Goal: Use online tool/utility: Utilize a website feature to perform a specific function

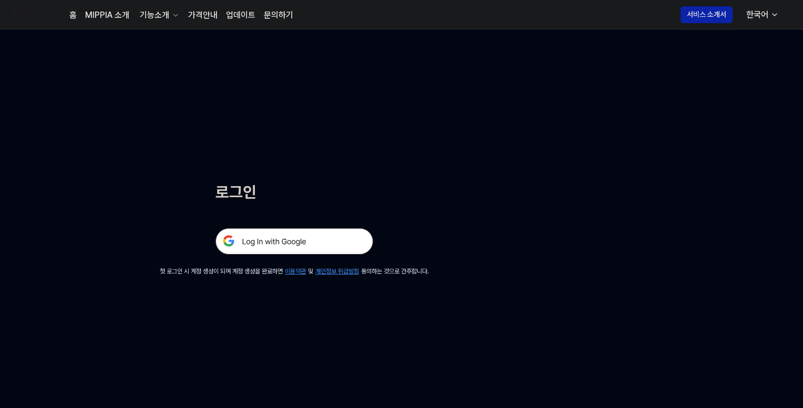
click at [286, 240] on img at bounding box center [294, 241] width 158 height 26
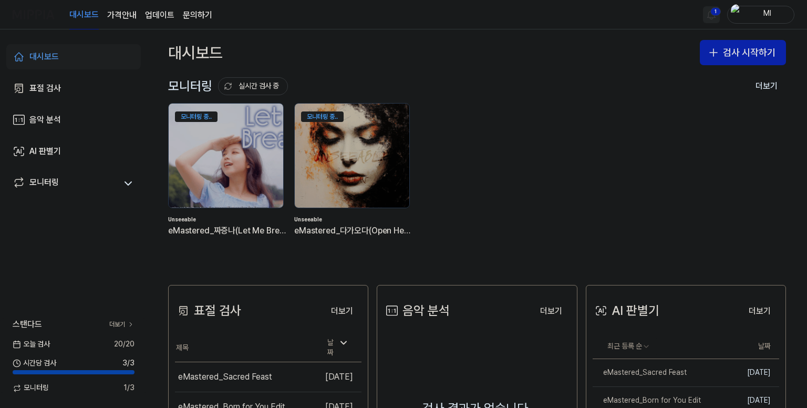
click at [712, 14] on html "대시보드 가격안내 업데이트 문의하기 1 Ml 대시보드 표절 검사 음악 분석 AI 판별기 모니터링 스탠다드 더보기 [DATE] 검사 20 / 2…" at bounding box center [403, 204] width 807 height 408
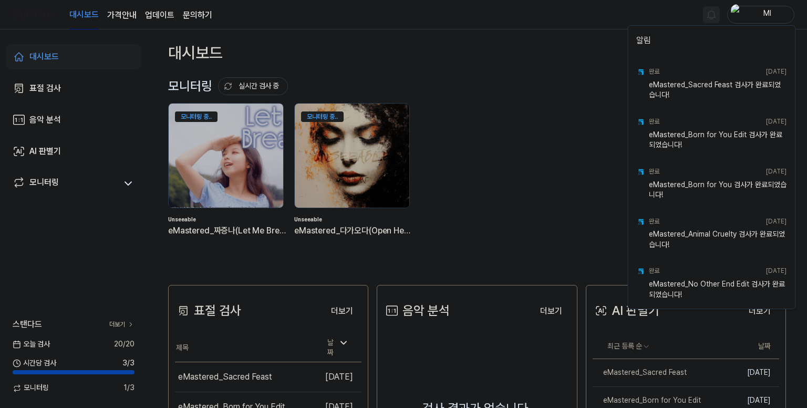
click at [572, 20] on html "대시보드 가격안내 업데이트 문의하기 Ml 대시보드 표절 검사 음악 분석 AI 판별기 모니터링 스탠다드 더보기 [DATE] 검사 20 / 20 …" at bounding box center [403, 204] width 807 height 408
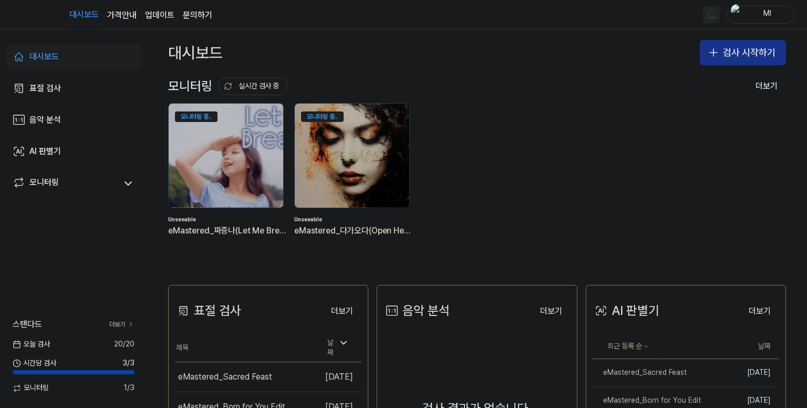
click at [738, 55] on button "검사 시작하기" at bounding box center [743, 52] width 86 height 25
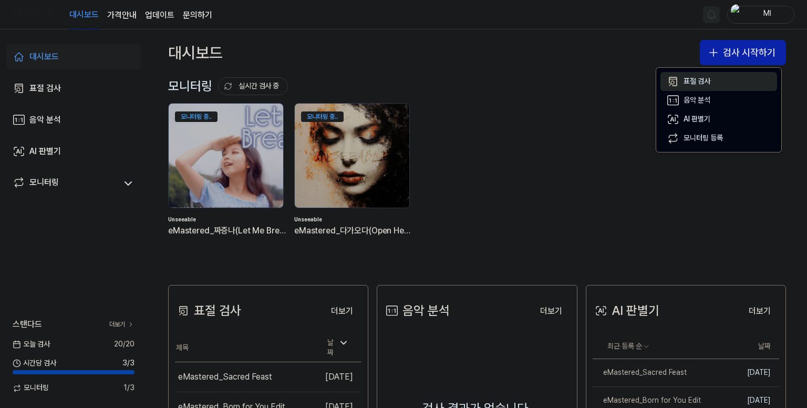
click at [699, 82] on div "표절 검사" at bounding box center [696, 81] width 27 height 11
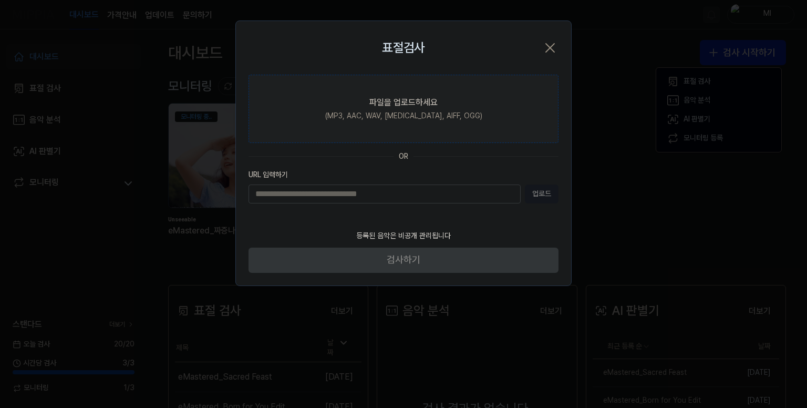
click at [423, 126] on label "파일을 업로드하세요 (MP3, AAC, WAV, [MEDICAL_DATA], AIFF, OGG)" at bounding box center [403, 109] width 310 height 68
click at [0, 0] on input "파일을 업로드하세요 (MP3, AAC, WAV, [MEDICAL_DATA], AIFF, OGG)" at bounding box center [0, 0] width 0 height 0
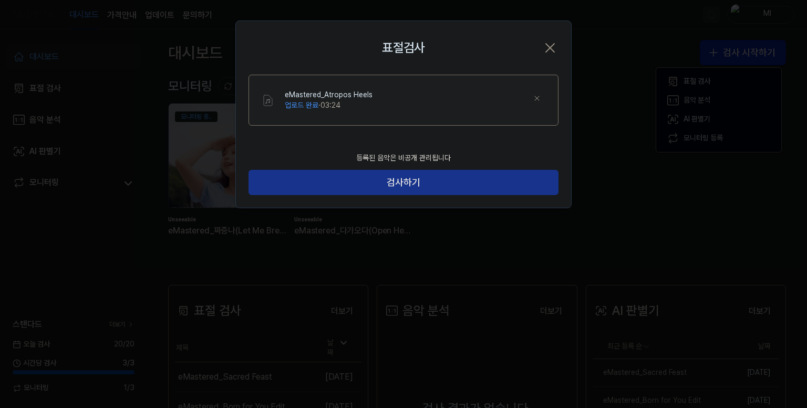
click at [395, 176] on button "검사하기" at bounding box center [403, 182] width 310 height 25
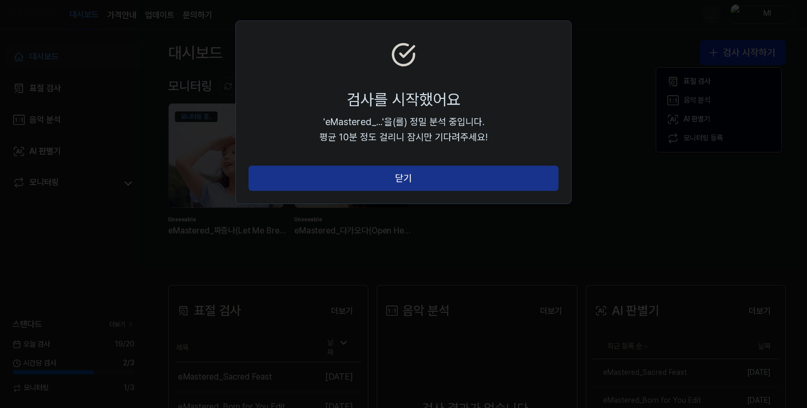
click at [352, 178] on button "닫기" at bounding box center [403, 177] width 310 height 25
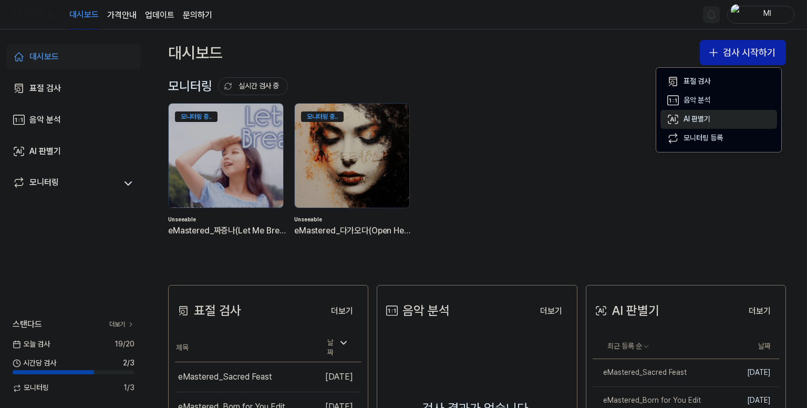
click at [693, 116] on div "AI 판별기" at bounding box center [696, 119] width 27 height 11
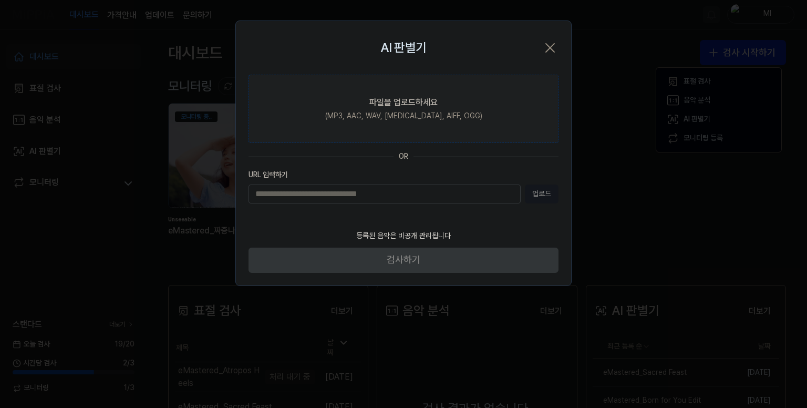
click at [383, 103] on div "파일을 업로드하세요" at bounding box center [403, 102] width 68 height 13
click at [0, 0] on input "파일을 업로드하세요 (MP3, AAC, WAV, [MEDICAL_DATA], AIFF, OGG)" at bounding box center [0, 0] width 0 height 0
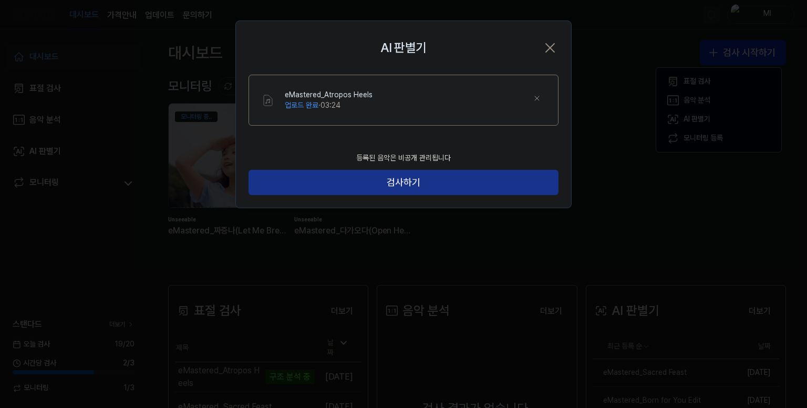
click at [357, 180] on button "검사하기" at bounding box center [403, 182] width 310 height 25
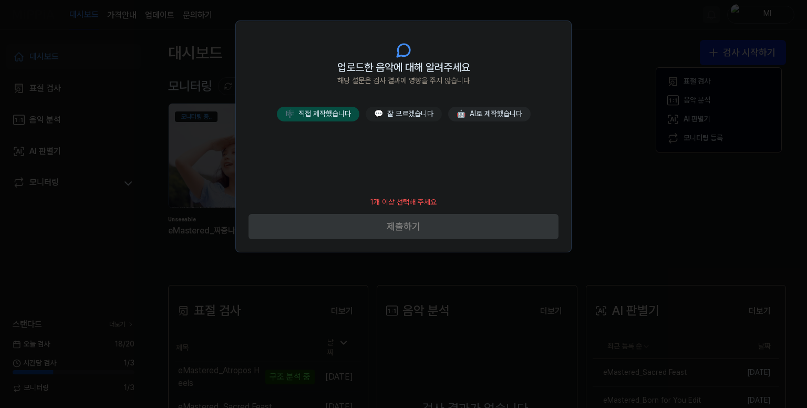
click at [334, 112] on button "🎼 직접 제작했습니다" at bounding box center [318, 114] width 82 height 15
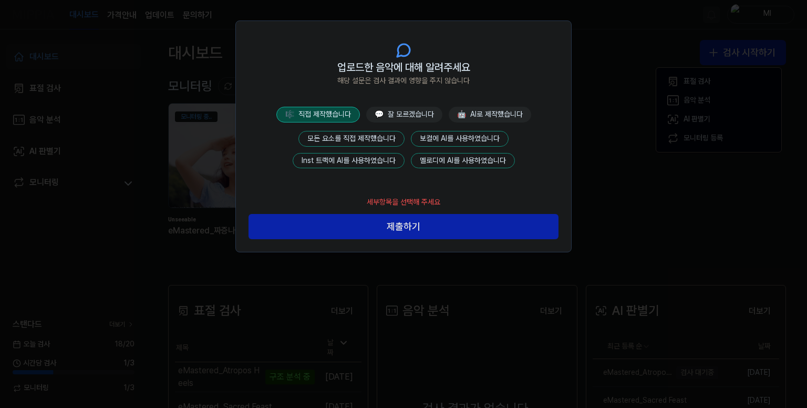
click at [360, 135] on button "모든 요소를 직접 제작했습니다" at bounding box center [351, 139] width 106 height 16
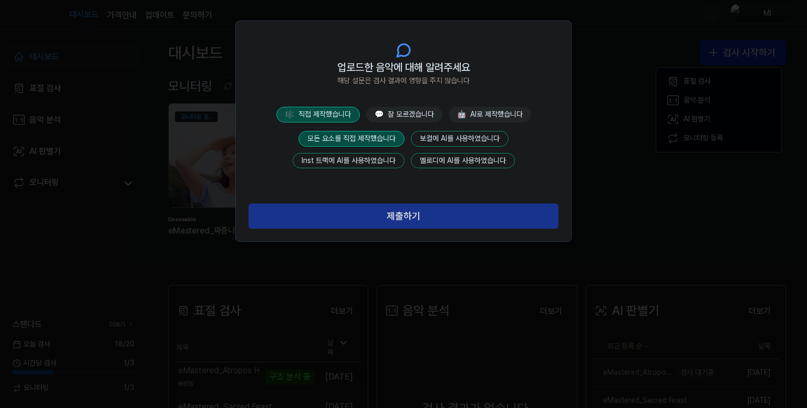
click at [389, 218] on button "제출하기" at bounding box center [403, 215] width 310 height 25
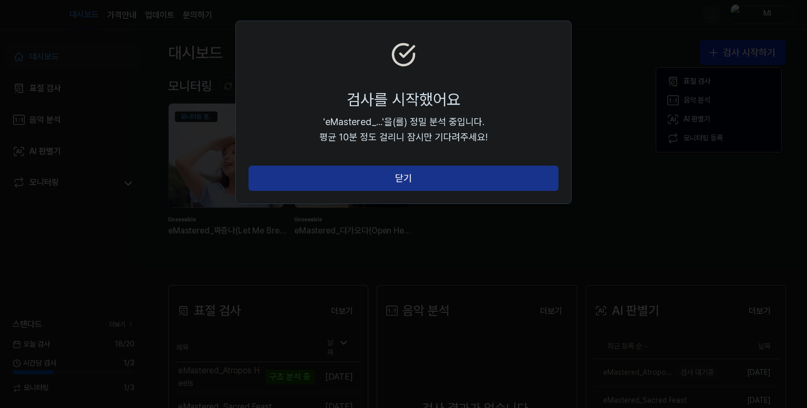
click at [426, 182] on button "닫기" at bounding box center [403, 177] width 310 height 25
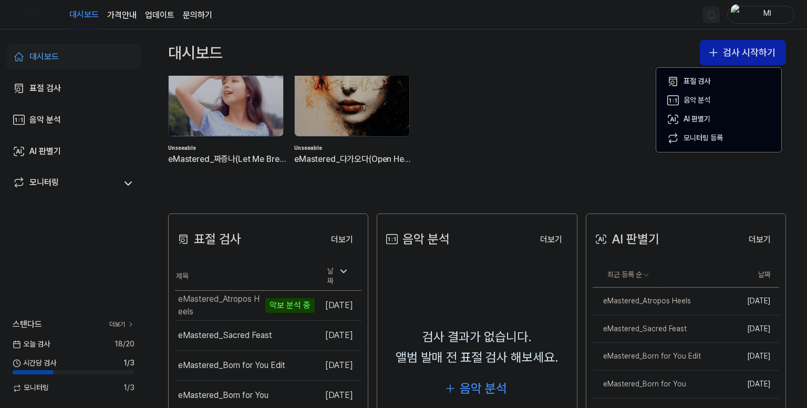
scroll to position [158, 0]
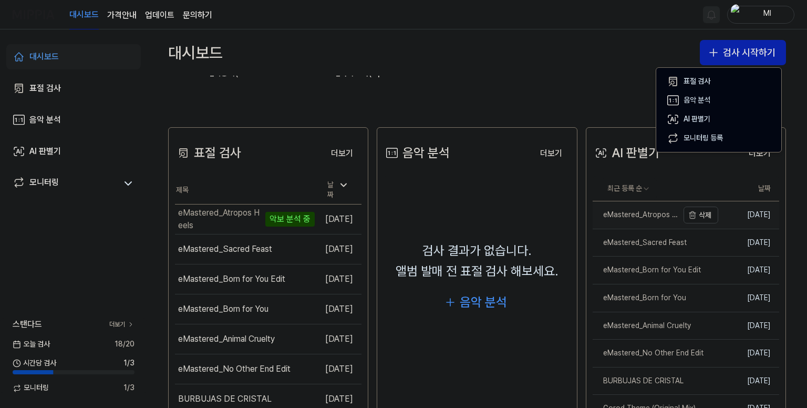
click at [636, 211] on div "eMastered_Atropos Heels" at bounding box center [636, 215] width 86 height 11
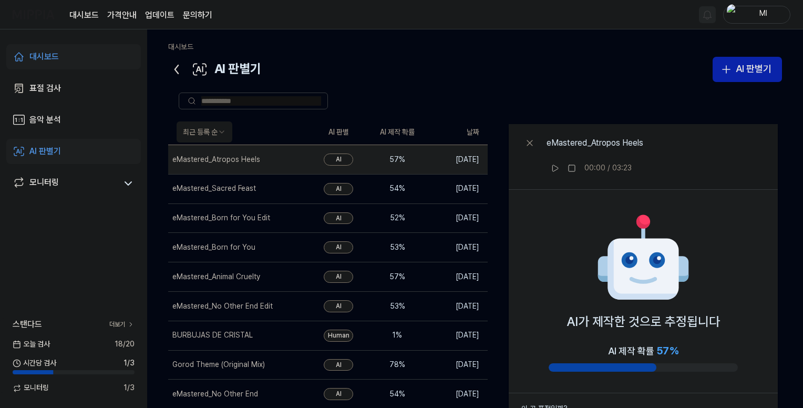
drag, startPoint x: 53, startPoint y: 53, endPoint x: 59, endPoint y: 55, distance: 6.6
click at [53, 53] on div "대시보드" at bounding box center [43, 56] width 29 height 13
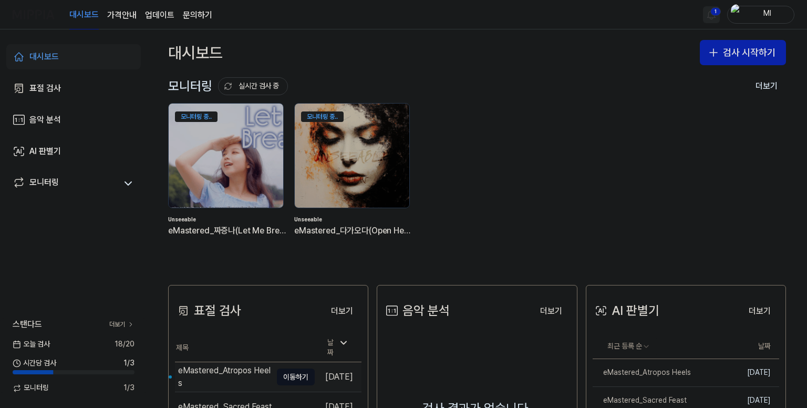
click at [220, 369] on div "eMastered_Atropos Heels" at bounding box center [225, 376] width 94 height 25
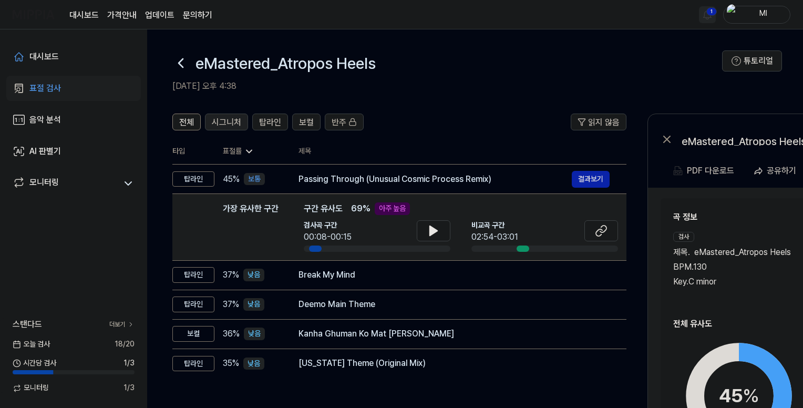
click at [221, 121] on span "시그니처" at bounding box center [226, 122] width 29 height 13
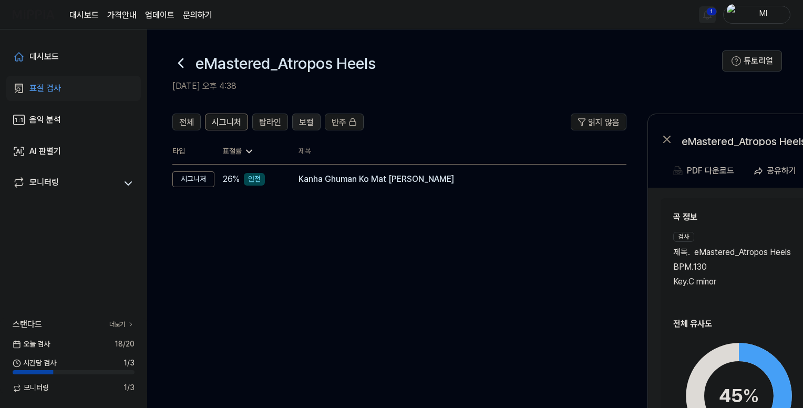
click at [302, 118] on span "보컬" at bounding box center [306, 122] width 15 height 13
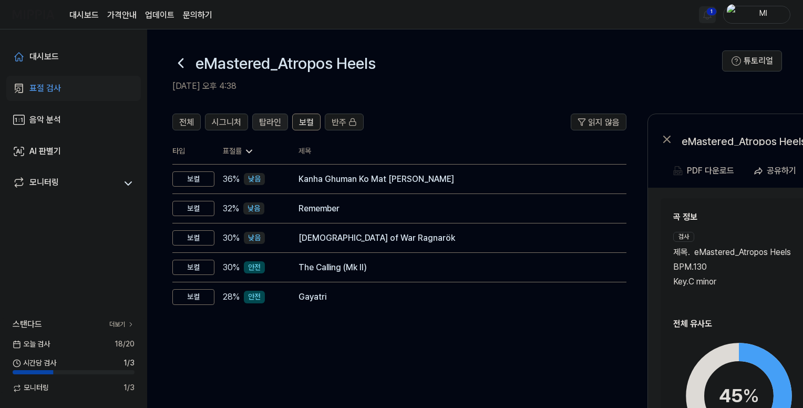
click at [271, 120] on span "탑라인" at bounding box center [270, 122] width 22 height 13
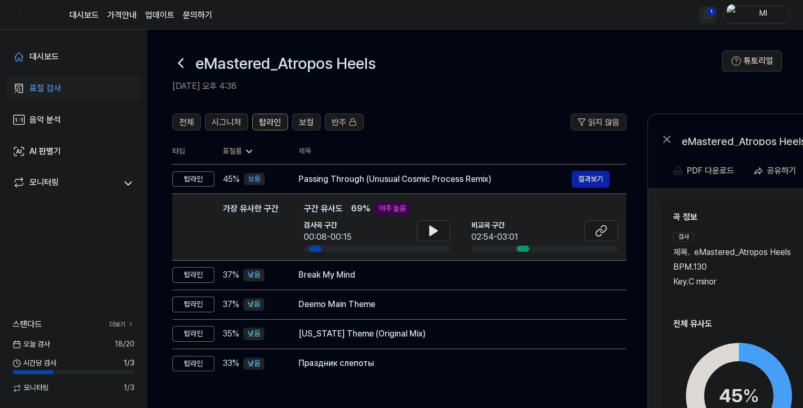
click at [705, 12] on html "대시보드 가격안내 업데이트 문의하기 1 Ml 대시보드 표절 검사 음악 분석 AI 판별기 모니터링 스탠다드 더보기 [DATE] 검사 18 / 2…" at bounding box center [401, 204] width 803 height 408
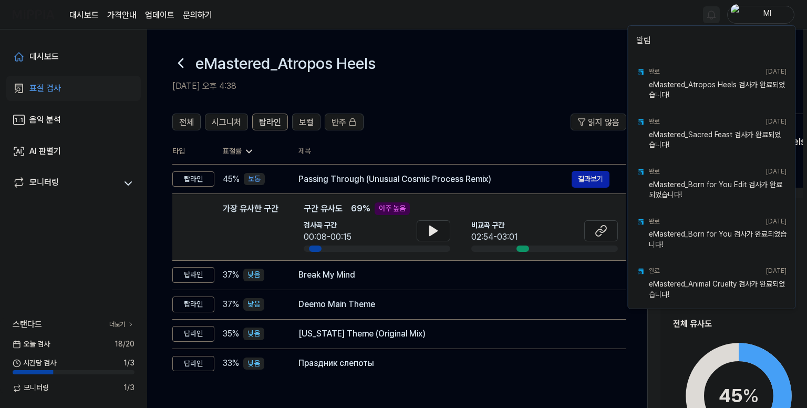
click at [598, 17] on html "대시보드 가격안내 업데이트 문의하기 Ml 대시보드 표절 검사 음악 분석 AI 판별기 모니터링 스탠다드 더보기 [DATE] 검사 18 / 20 …" at bounding box center [403, 204] width 807 height 408
